Goal: Navigation & Orientation: Find specific page/section

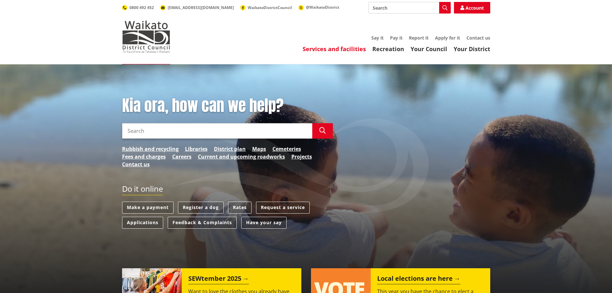
click at [325, 48] on link "Services and facilities" at bounding box center [334, 49] width 63 height 8
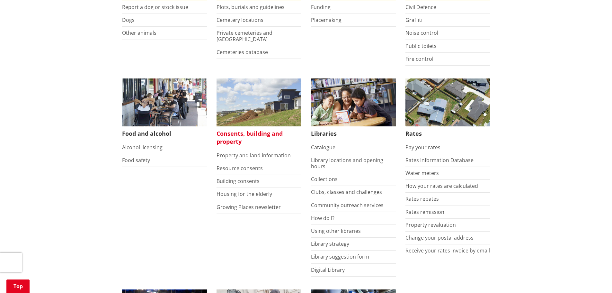
scroll to position [193, 0]
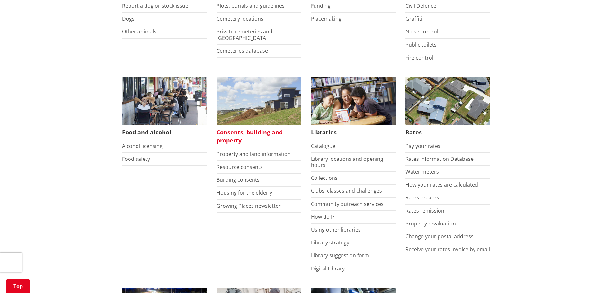
click at [233, 131] on span "Consents, building and property" at bounding box center [258, 136] width 85 height 23
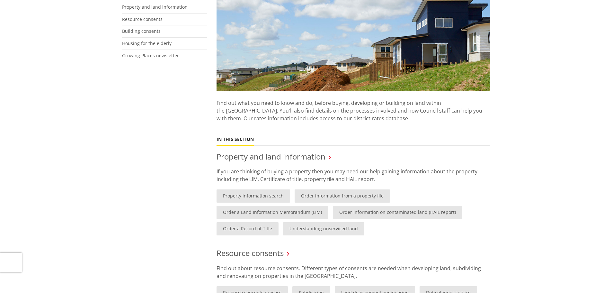
scroll to position [193, 0]
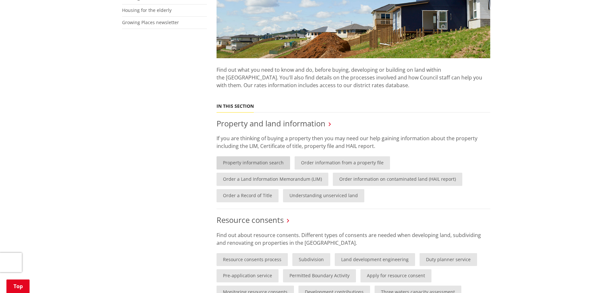
click at [255, 161] on link "Property information search" at bounding box center [253, 162] width 74 height 13
